Goal: Task Accomplishment & Management: Manage account settings

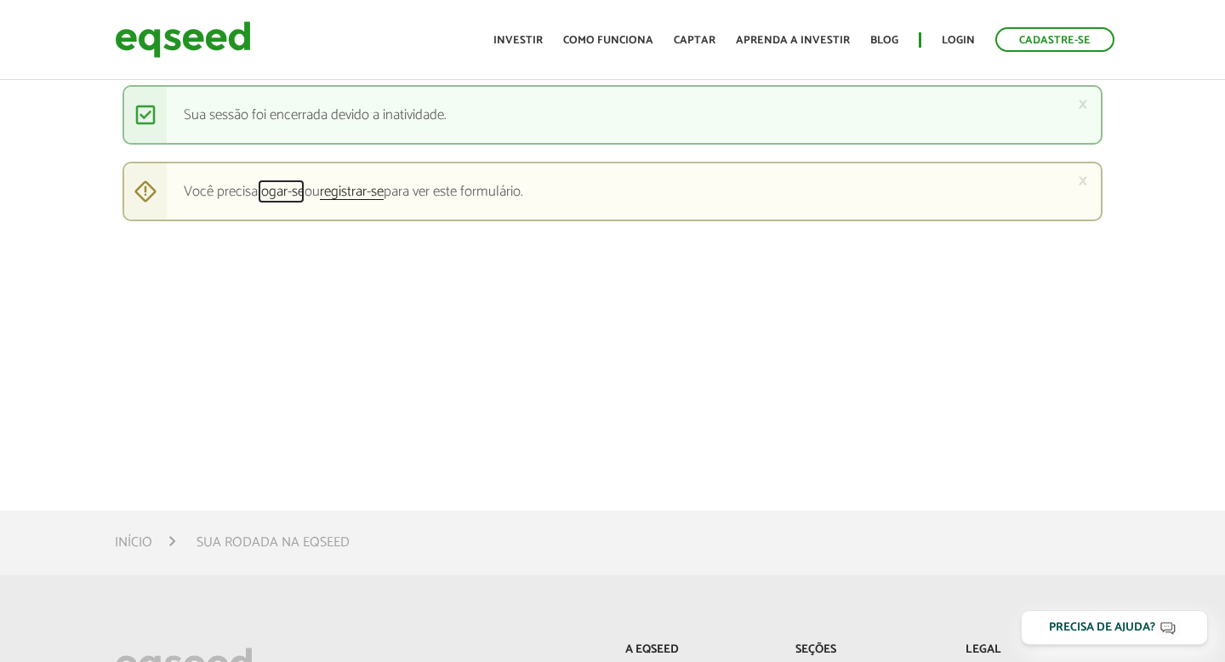
click at [294, 194] on link "logar-se" at bounding box center [281, 192] width 47 height 15
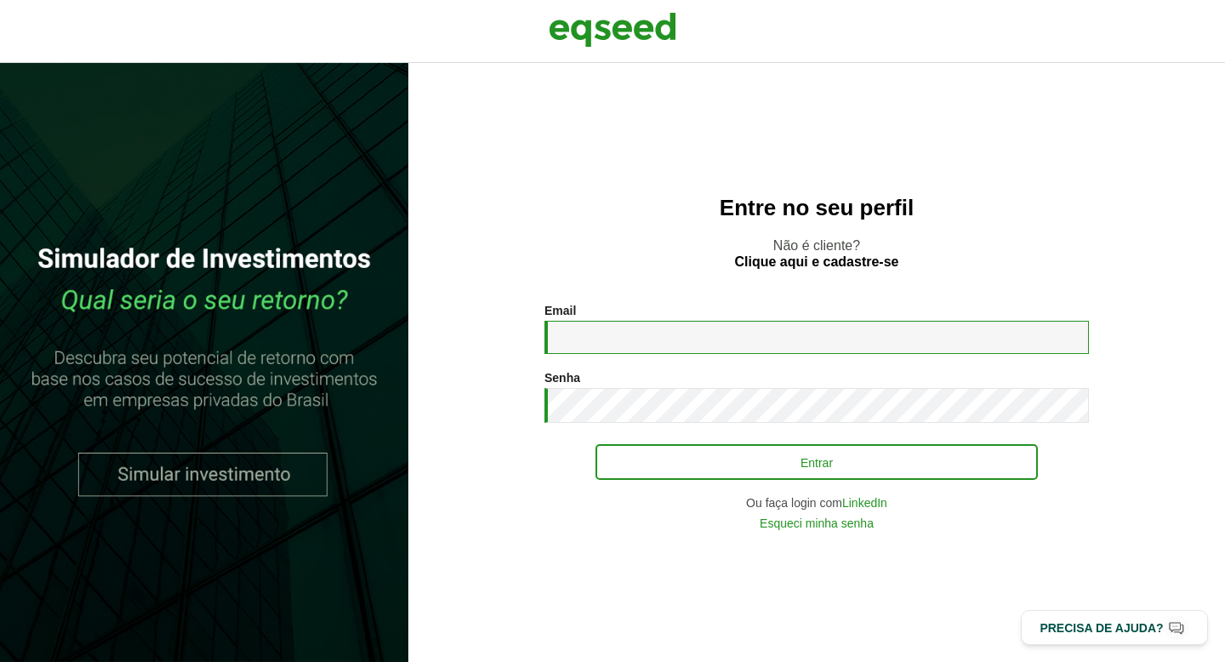
type input "**********"
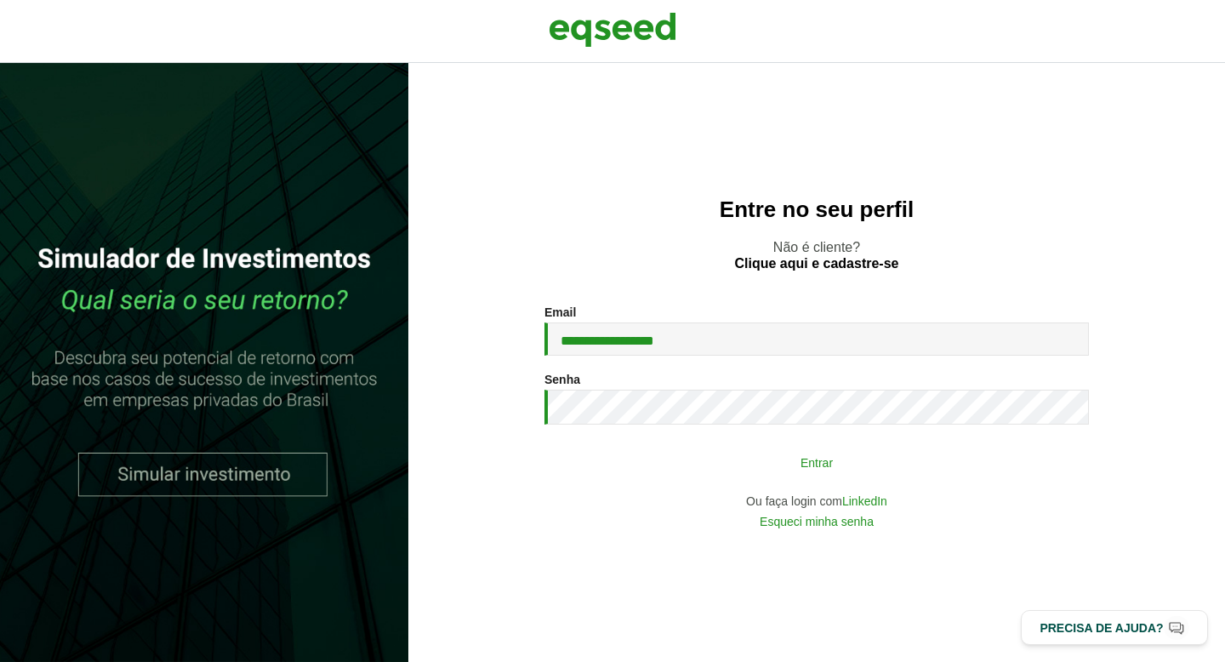
click at [717, 456] on button "Entrar" at bounding box center [817, 462] width 442 height 32
